Goal: Task Accomplishment & Management: Complete application form

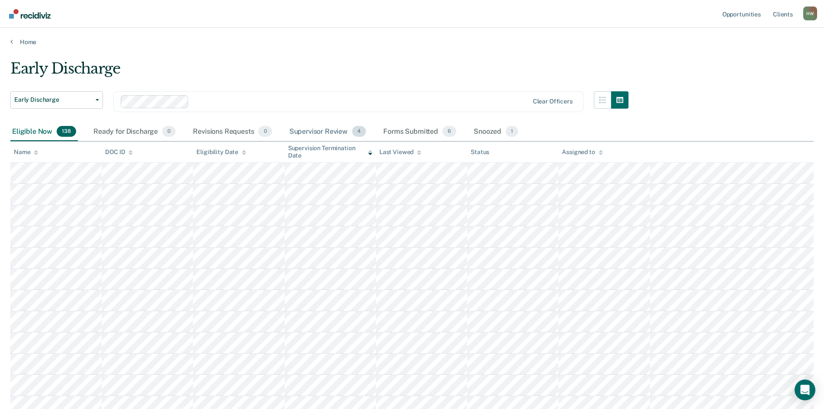
click at [302, 133] on div "Supervisor Review 4" at bounding box center [328, 131] width 80 height 19
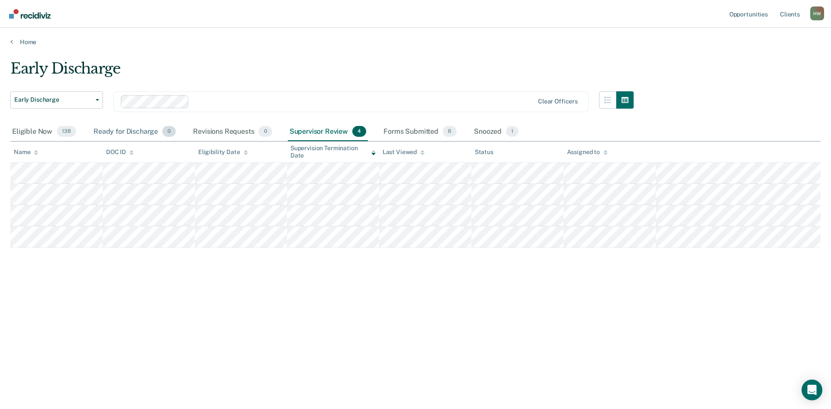
click at [105, 134] on div "Ready for Discharge 0" at bounding box center [135, 131] width 86 height 19
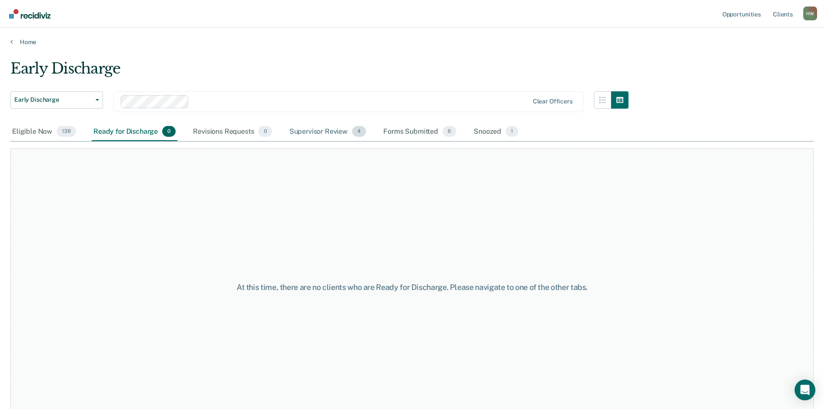
click at [325, 132] on div "Supervisor Review 4" at bounding box center [328, 131] width 80 height 19
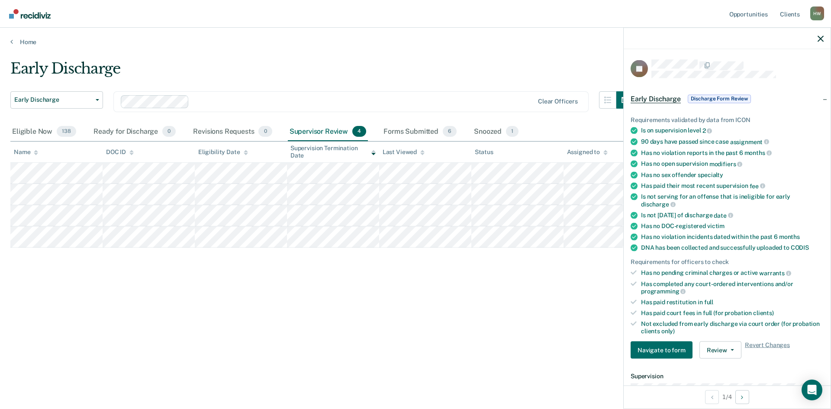
click at [733, 97] on span "Discharge Form Review" at bounding box center [719, 98] width 63 height 9
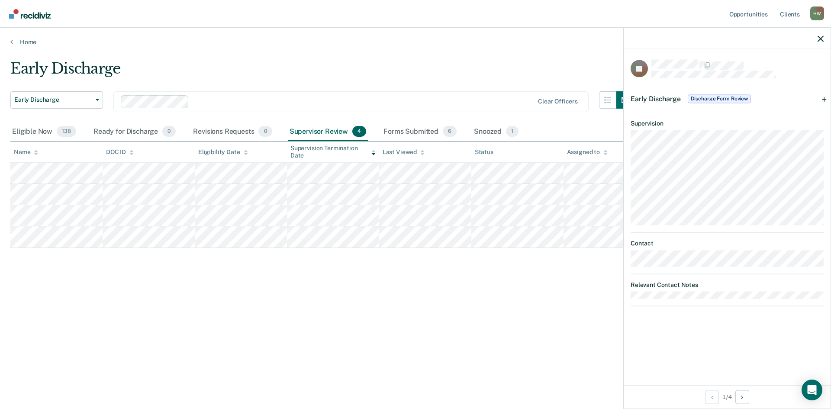
click at [654, 285] on dt "Relevant Contact Notes" at bounding box center [727, 284] width 193 height 7
click at [821, 42] on icon "button" at bounding box center [820, 38] width 6 height 6
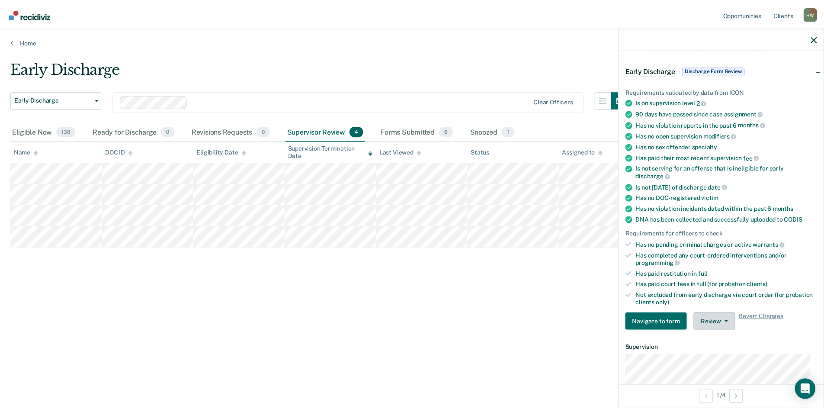
scroll to position [43, 0]
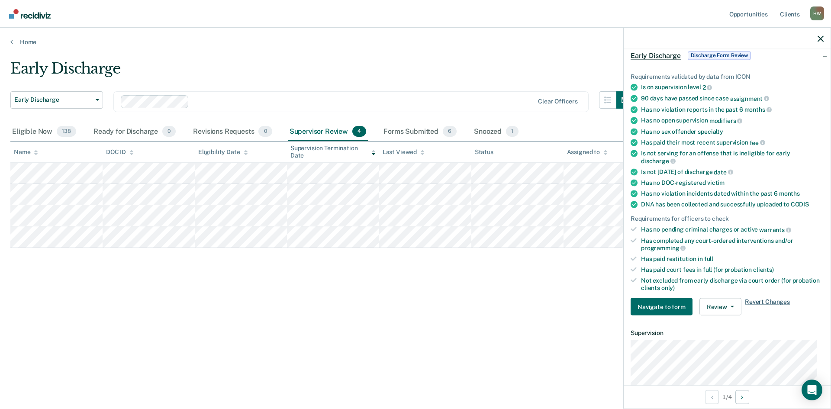
click at [755, 302] on span "Revert Changes" at bounding box center [767, 306] width 45 height 17
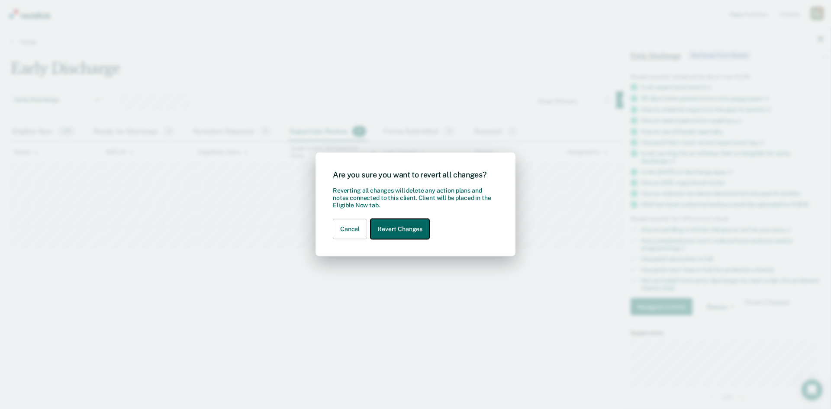
click at [400, 234] on button "Revert Changes" at bounding box center [399, 229] width 59 height 20
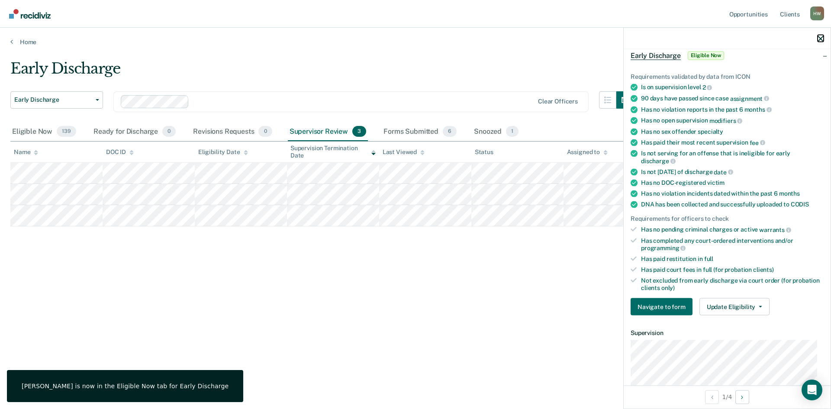
drag, startPoint x: 818, startPoint y: 39, endPoint x: 796, endPoint y: 51, distance: 25.0
click at [818, 39] on icon "button" at bounding box center [820, 38] width 6 height 6
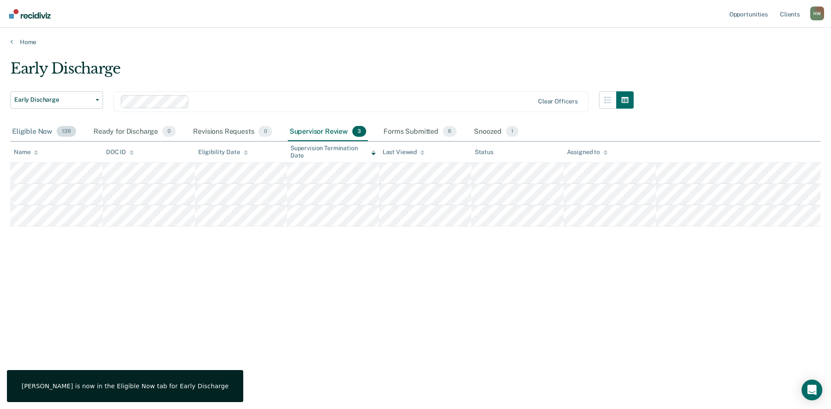
click at [11, 126] on div "Eligible Now 139" at bounding box center [44, 131] width 68 height 19
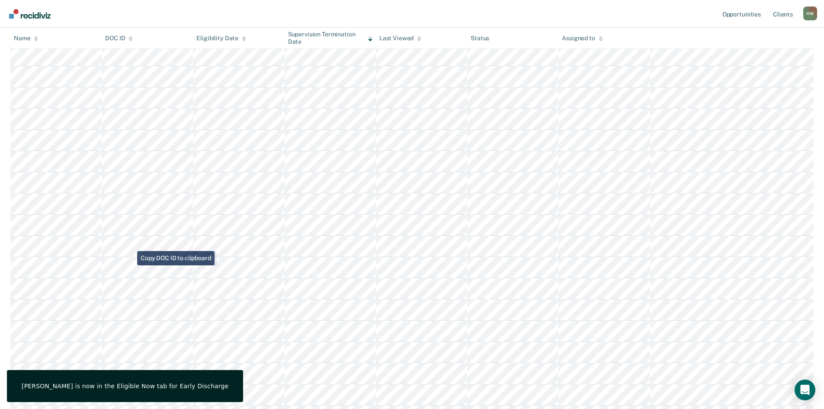
scroll to position [483, 0]
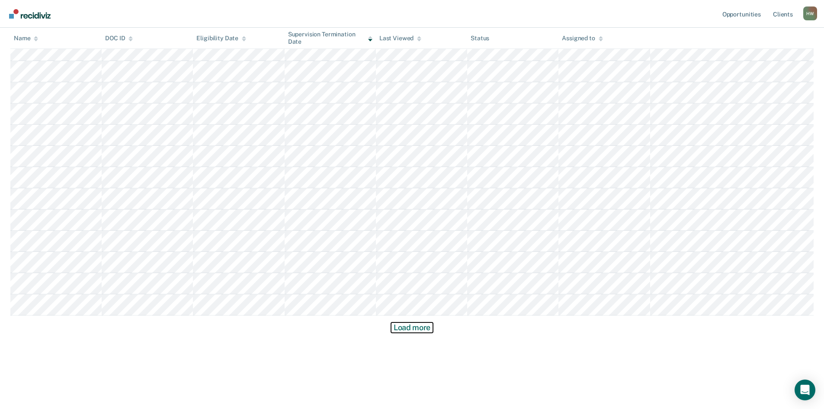
click at [413, 326] on button "Load more" at bounding box center [412, 327] width 42 height 10
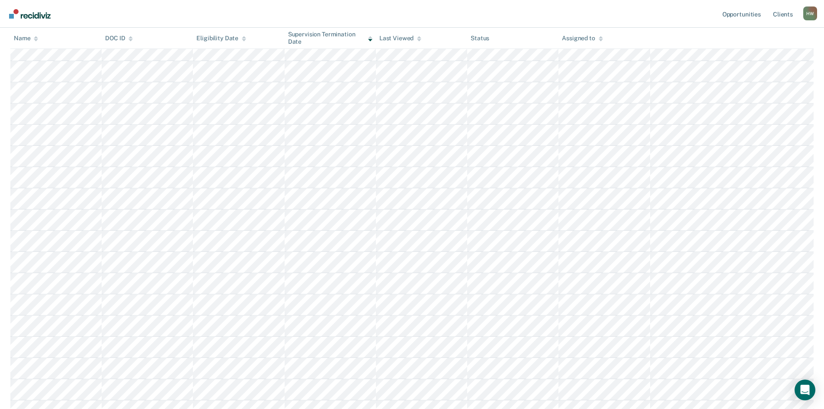
click at [29, 40] on div "Name" at bounding box center [26, 38] width 24 height 7
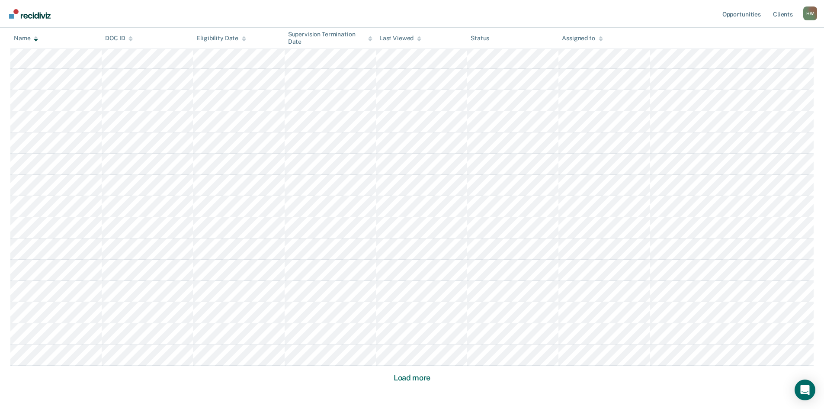
scroll to position [1072, 0]
click at [420, 374] on button "Load more" at bounding box center [412, 375] width 42 height 10
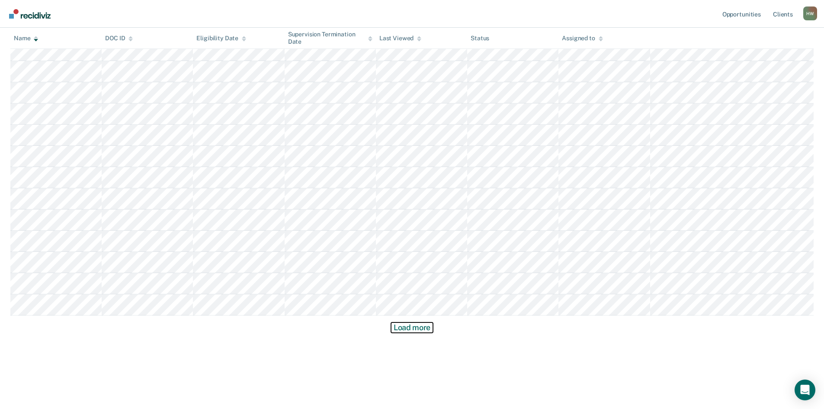
click at [405, 324] on button "Load more" at bounding box center [412, 327] width 42 height 10
click at [418, 330] on button "Load more" at bounding box center [412, 327] width 42 height 10
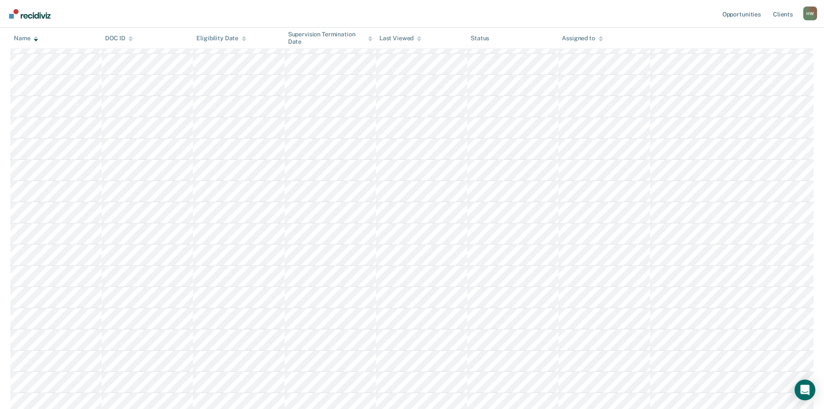
scroll to position [2219, 0]
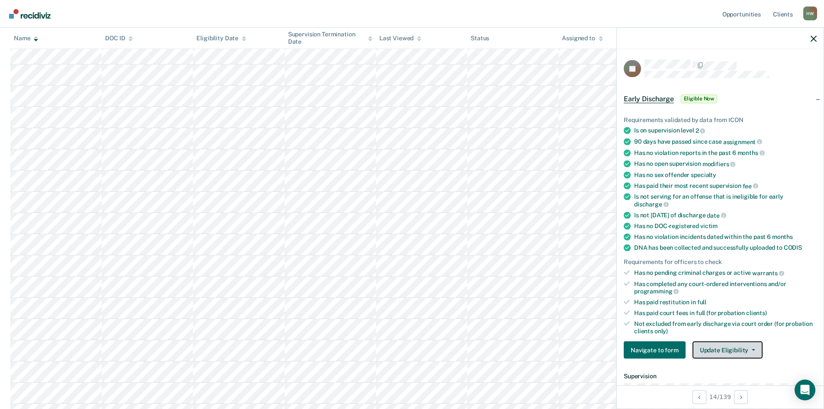
click at [754, 345] on button "Update Eligibility" at bounding box center [728, 349] width 70 height 17
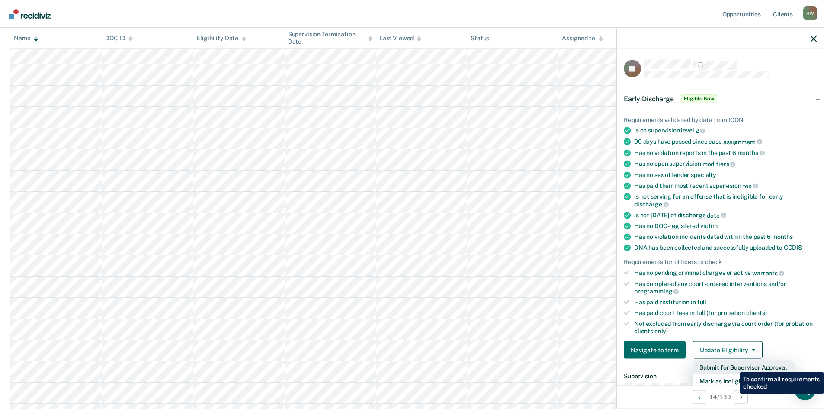
click at [734, 366] on button "Submit for Supervisor Approval" at bounding box center [743, 367] width 101 height 14
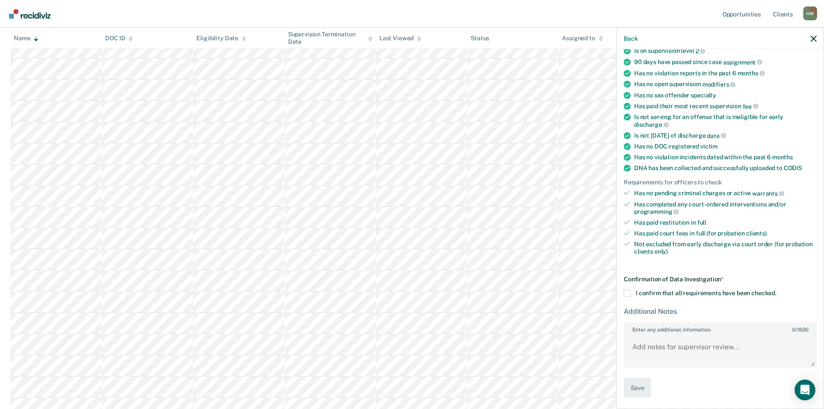
scroll to position [2305, 0]
click at [629, 292] on span at bounding box center [627, 293] width 7 height 7
click at [777, 290] on input "I confirm that all requirements have been checked." at bounding box center [777, 290] width 0 height 0
click at [657, 344] on textarea "Enter any additional information 0 / 1600" at bounding box center [720, 351] width 191 height 32
type textarea "Both charges"
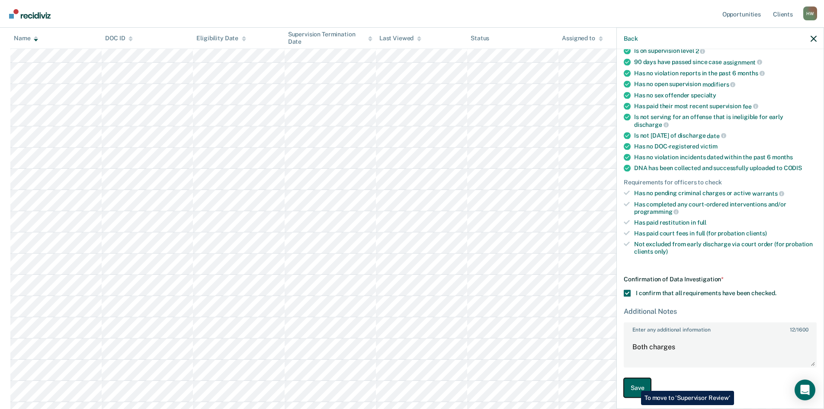
click at [635, 384] on button "Save" at bounding box center [637, 387] width 27 height 19
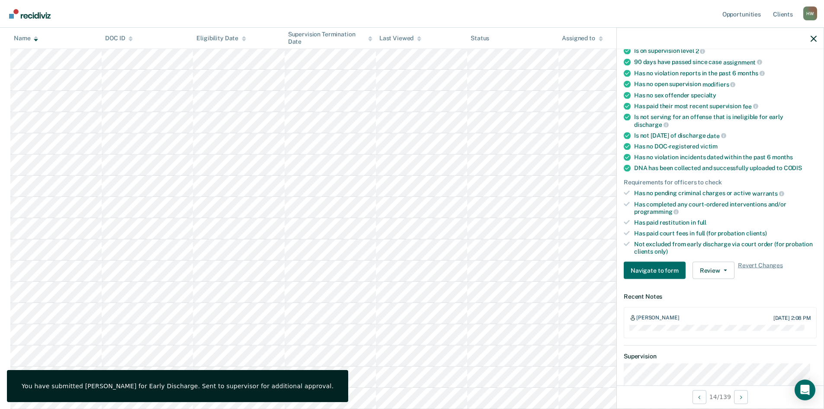
scroll to position [2089, 0]
drag, startPoint x: 815, startPoint y: 41, endPoint x: 739, endPoint y: 87, distance: 89.4
click at [815, 41] on icon "button" at bounding box center [814, 38] width 6 height 6
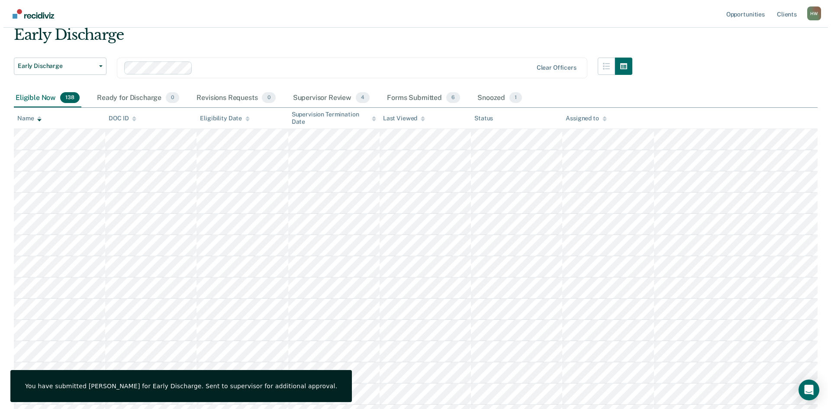
scroll to position [0, 0]
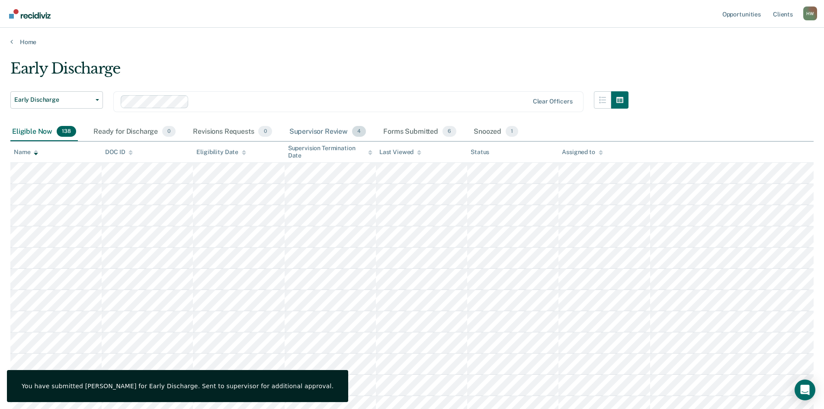
click at [328, 131] on div "Supervisor Review 4" at bounding box center [328, 131] width 80 height 19
